Goal: Find specific page/section: Find specific page/section

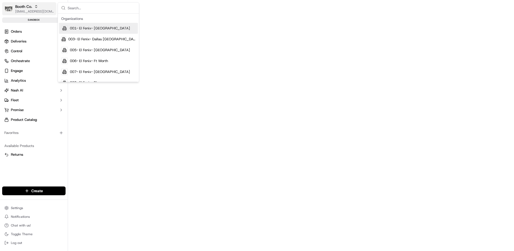
click at [22, 6] on span "Booth Co." at bounding box center [23, 6] width 17 height 5
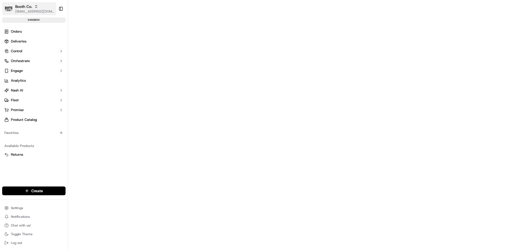
click at [22, 6] on span "Booth Co." at bounding box center [23, 6] width 17 height 5
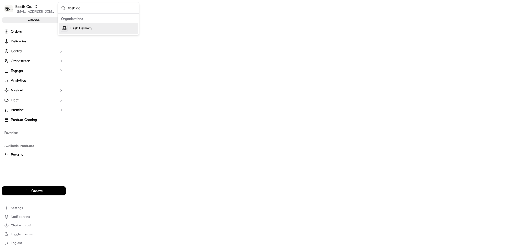
type input "flash de"
click at [83, 28] on span "Flash Delivery" at bounding box center [81, 28] width 23 height 5
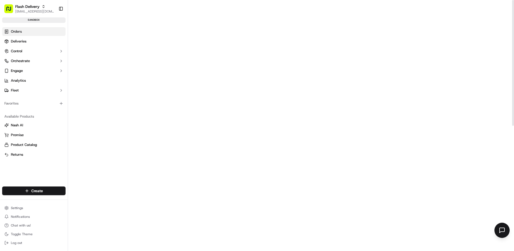
click at [28, 33] on link "Orders" at bounding box center [33, 31] width 63 height 9
